Goal: Task Accomplishment & Management: Manage account settings

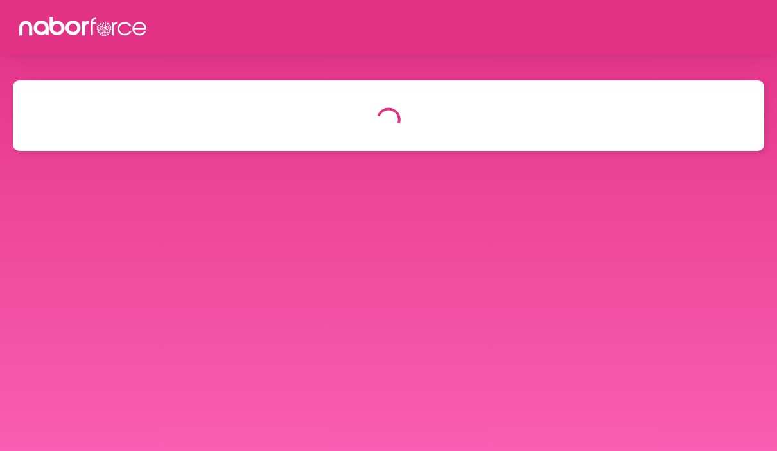
select select "*"
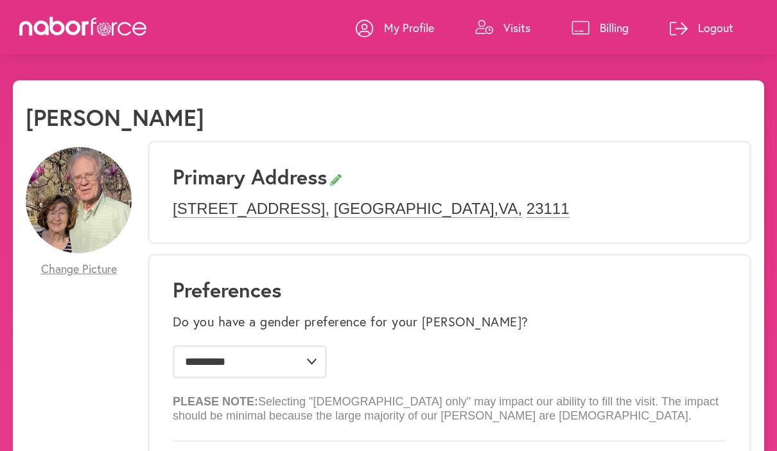
click at [508, 33] on p "Visits" at bounding box center [516, 27] width 27 height 15
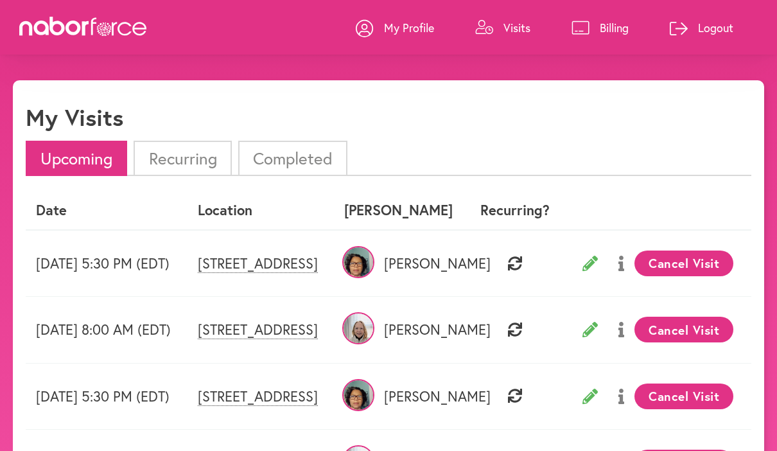
click at [293, 160] on li "Completed" at bounding box center [292, 158] width 109 height 35
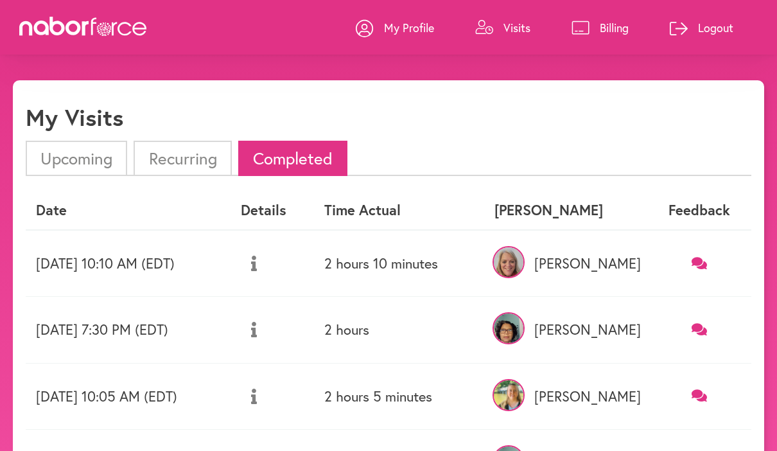
click at [524, 265] on img at bounding box center [508, 262] width 32 height 32
click at [524, 264] on img at bounding box center [508, 262] width 32 height 32
click at [524, 273] on img at bounding box center [508, 262] width 32 height 32
click at [511, 37] on link "Visits" at bounding box center [502, 27] width 55 height 39
click at [509, 24] on p "Visits" at bounding box center [516, 27] width 27 height 15
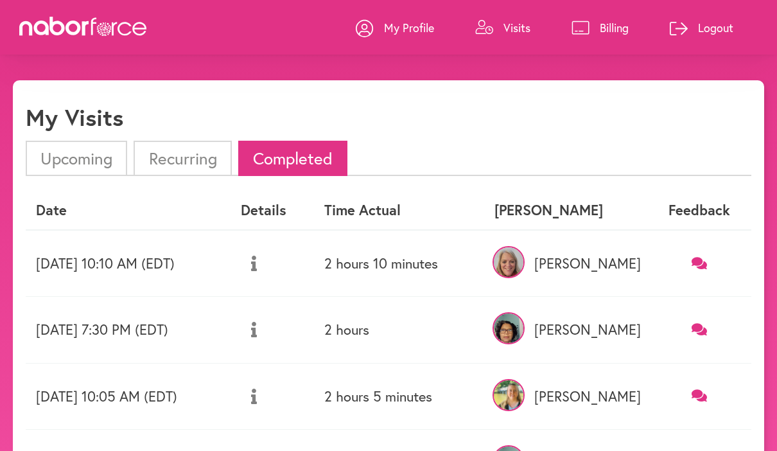
click at [427, 27] on p "My Profile" at bounding box center [409, 27] width 50 height 15
select select "*"
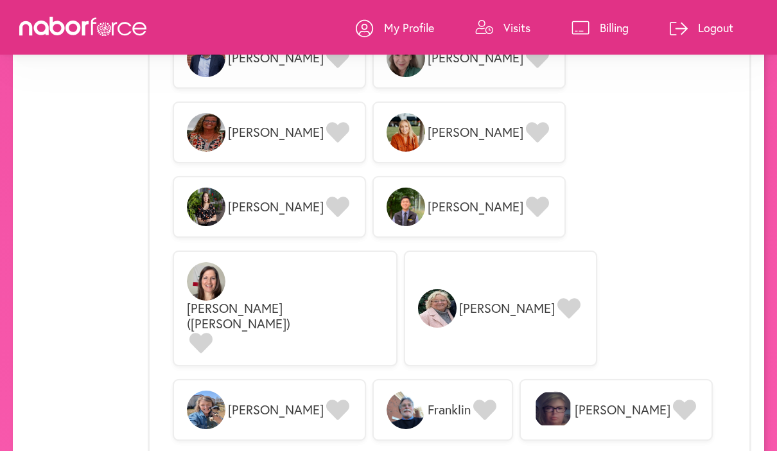
scroll to position [1813, 0]
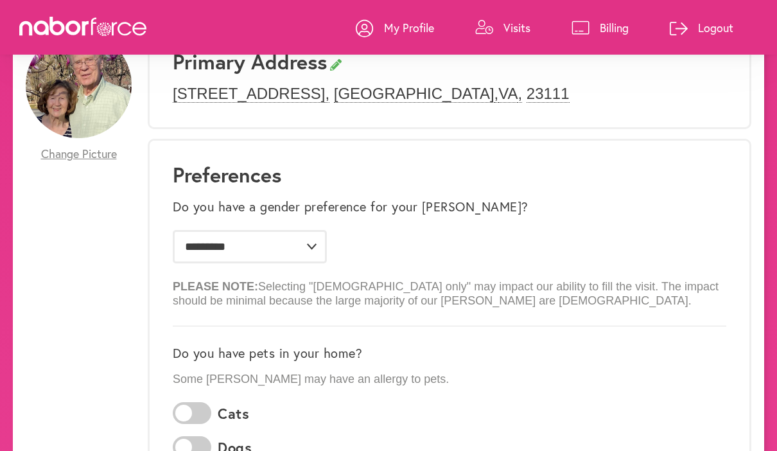
scroll to position [0, 0]
